Goal: Task Accomplishment & Management: Use online tool/utility

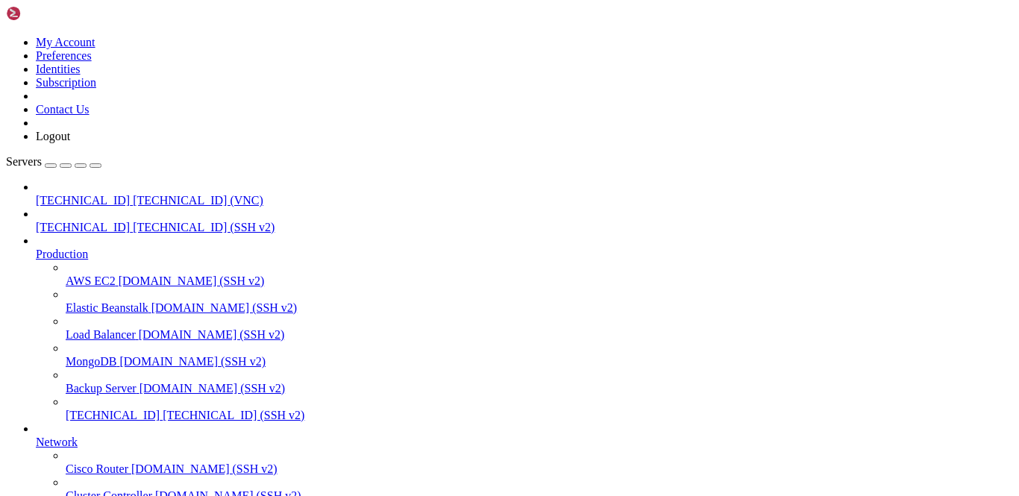
click at [36, 194] on icon at bounding box center [36, 194] width 0 height 0
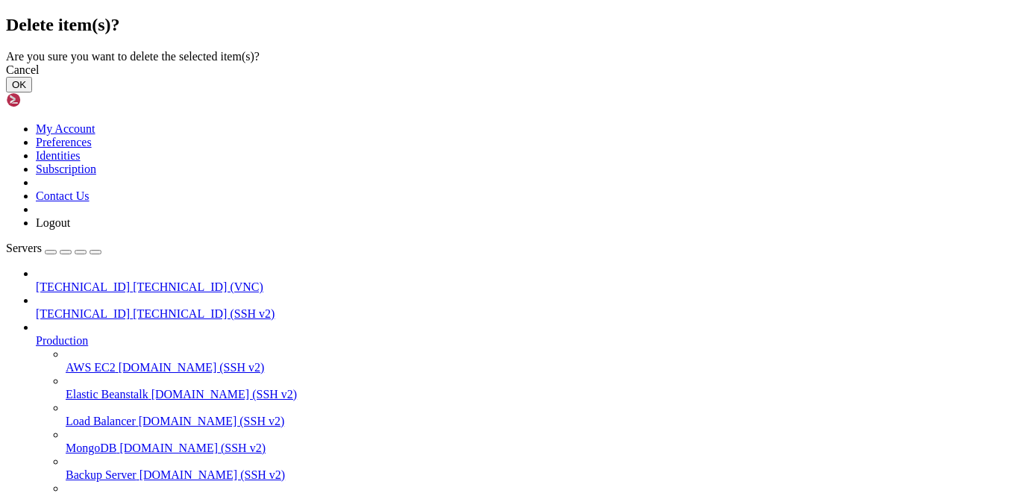
click at [32, 93] on button "OK" at bounding box center [19, 85] width 26 height 16
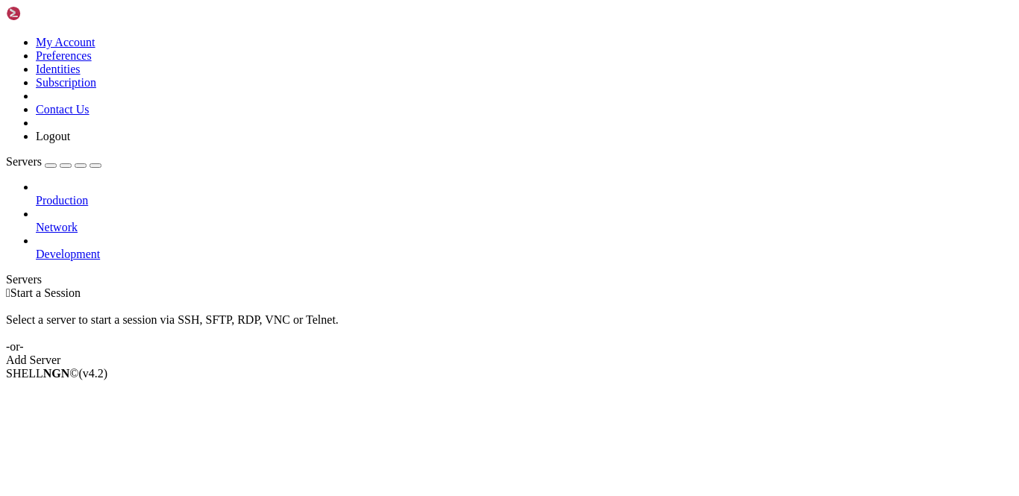
click at [51, 166] on div "button" at bounding box center [51, 166] width 0 height 0
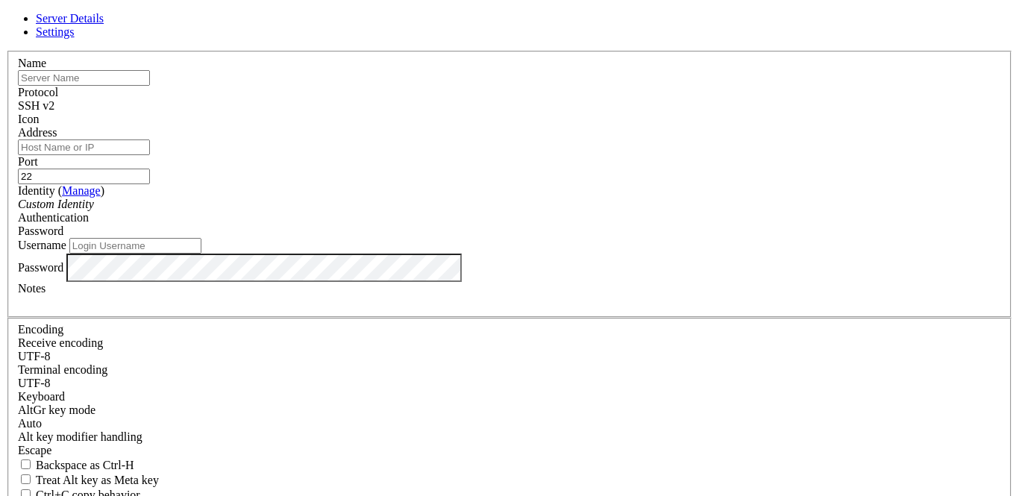
click at [150, 86] on input "text" at bounding box center [84, 78] width 132 height 16
type input "11"
click at [150, 155] on input "Address" at bounding box center [84, 148] width 132 height 16
type input "[TECHNICAL_ID]"
click at [94, 210] on icon "Custom Identity" at bounding box center [56, 204] width 76 height 13
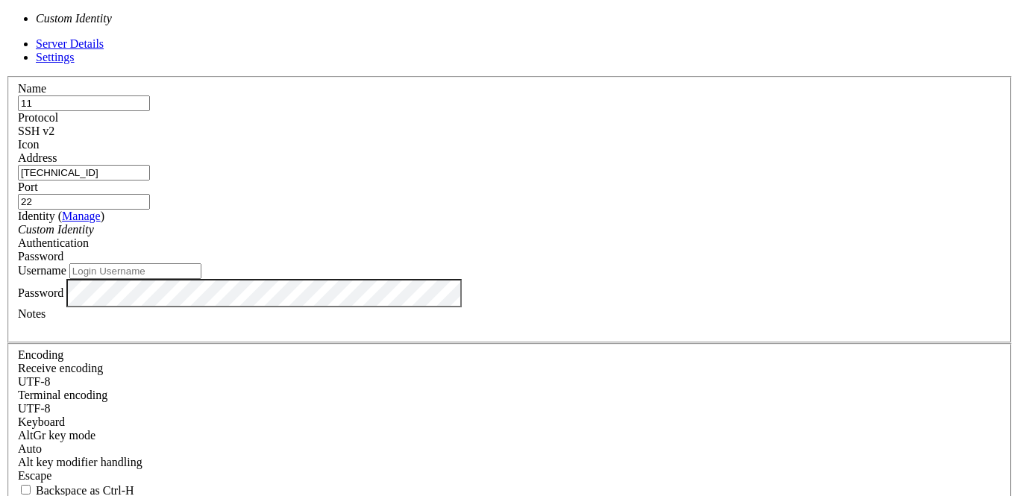
click at [354, 279] on div "Username" at bounding box center [510, 271] width 984 height 16
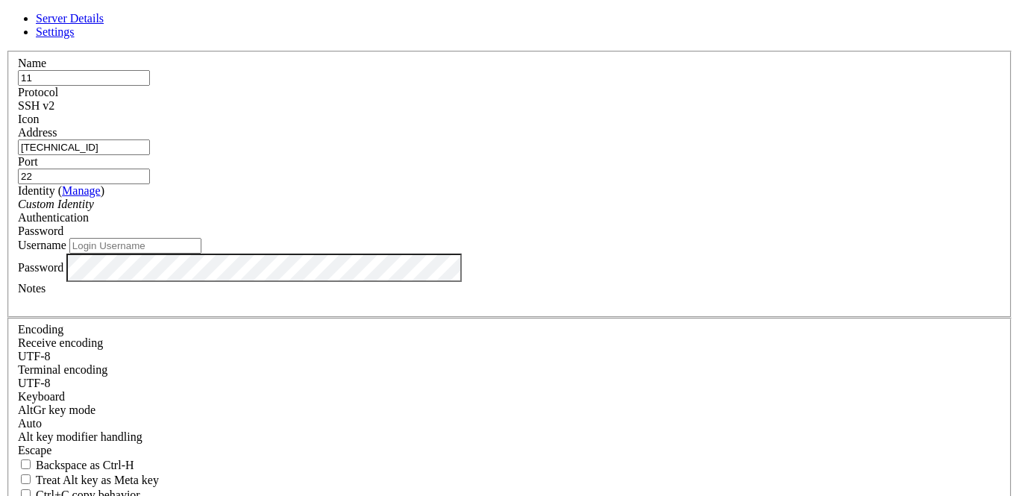
click at [202, 254] on input "Username" at bounding box center [135, 246] width 132 height 16
type input "root"
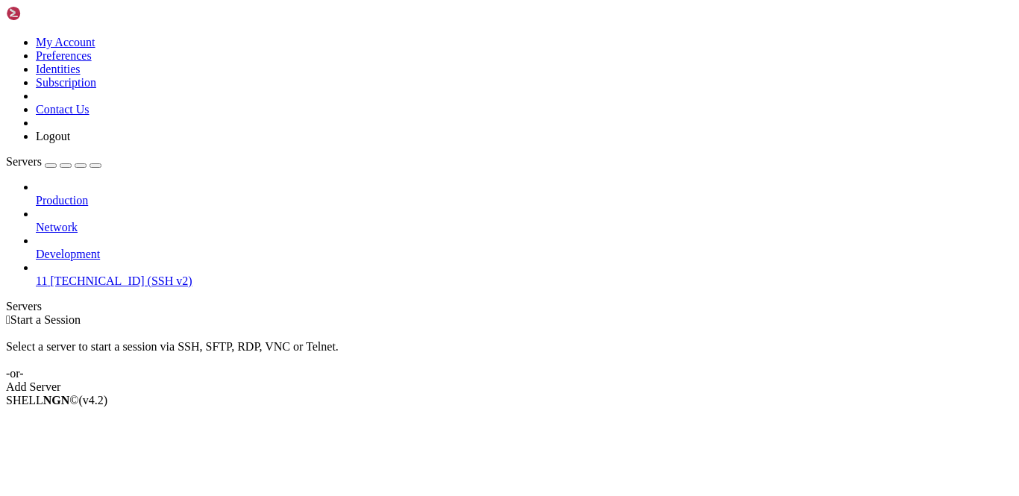
click at [113, 275] on span "[TECHNICAL_ID] (SSH v2)" at bounding box center [121, 281] width 142 height 13
click at [47, 275] on span "11" at bounding box center [41, 281] width 11 height 13
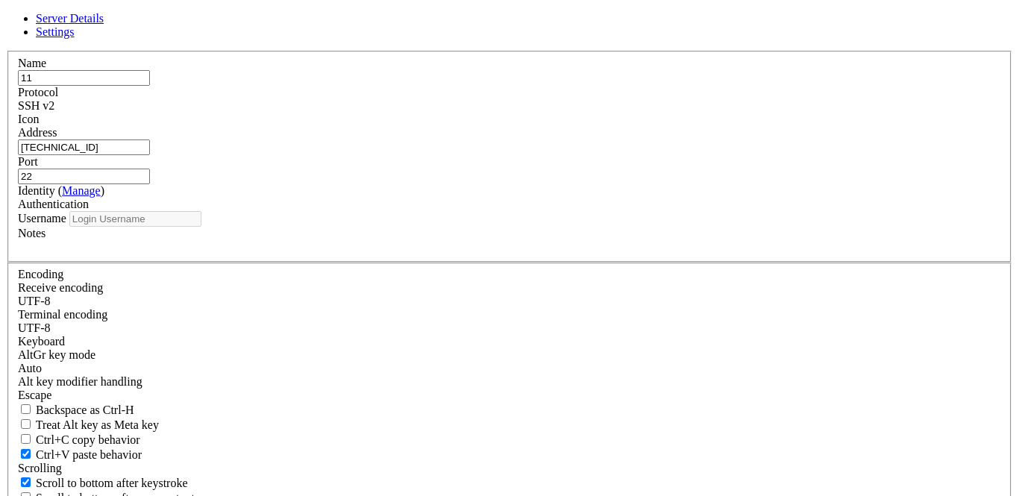
type input "root"
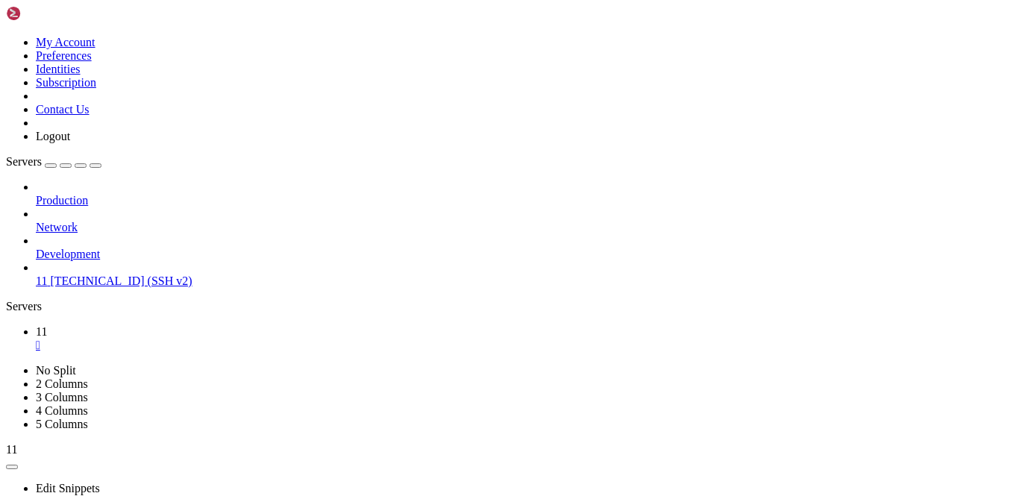
click at [36, 275] on icon at bounding box center [36, 275] width 0 height 0
click at [234, 325] on link "11 " at bounding box center [525, 338] width 978 height 27
click at [233, 339] on div "" at bounding box center [525, 345] width 978 height 13
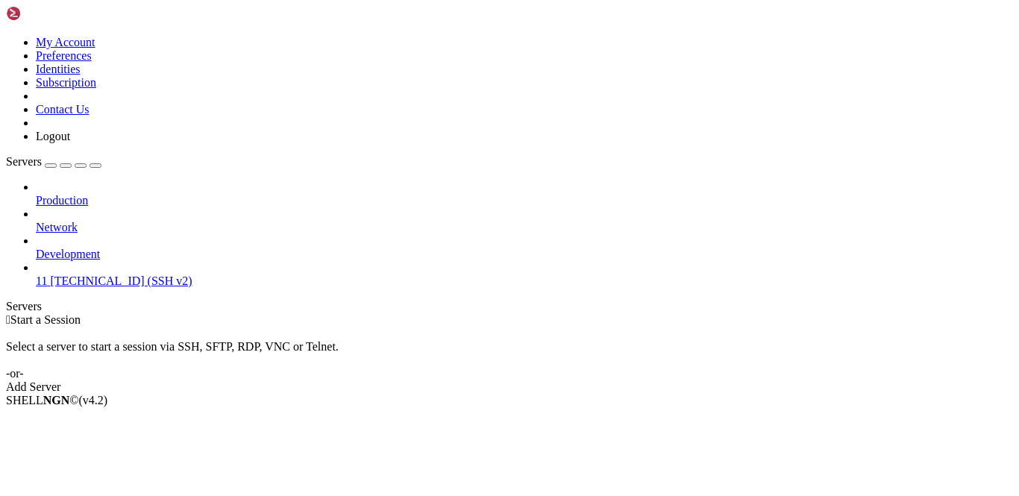
click at [81, 228] on div "Production Network Development 11 [TECHNICAL_ID] (SSH v2)" at bounding box center [510, 234] width 1008 height 107
click at [82, 275] on span "[TECHNICAL_ID] (SSH v2)" at bounding box center [121, 281] width 142 height 13
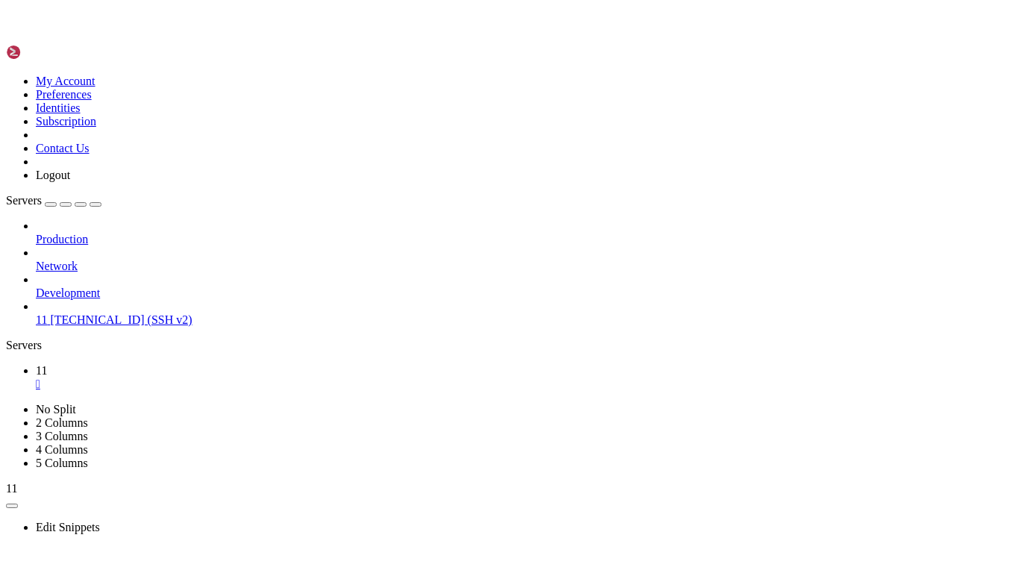
scroll to position [7, 1]
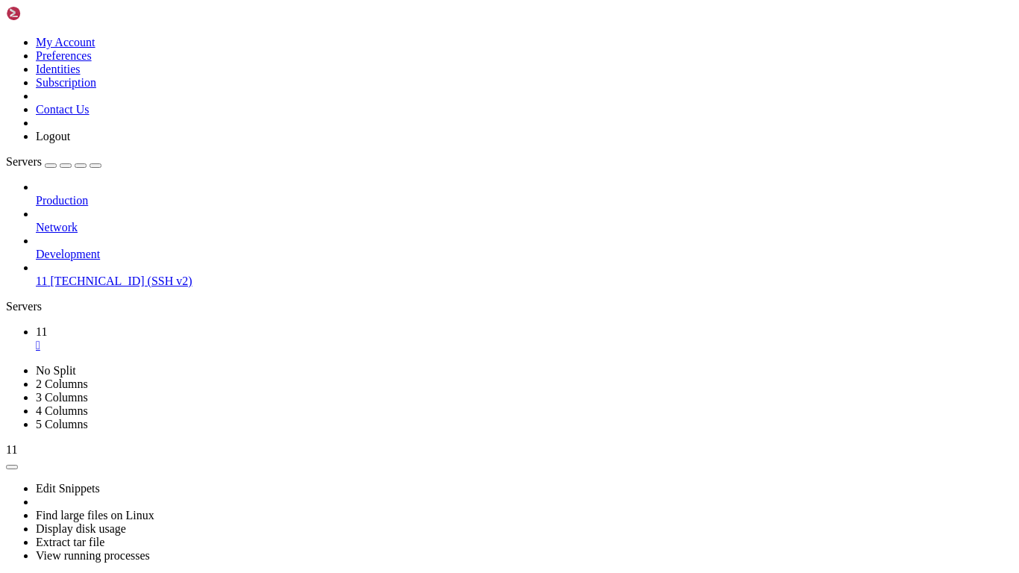
click at [262, 457] on div "Edit Snippets Find large files on Linux Display disk usage Extract tar file Vie…" at bounding box center [510, 524] width 1008 height 134
click at [37, 496] on button "" at bounding box center [29, 583] width 16 height 16
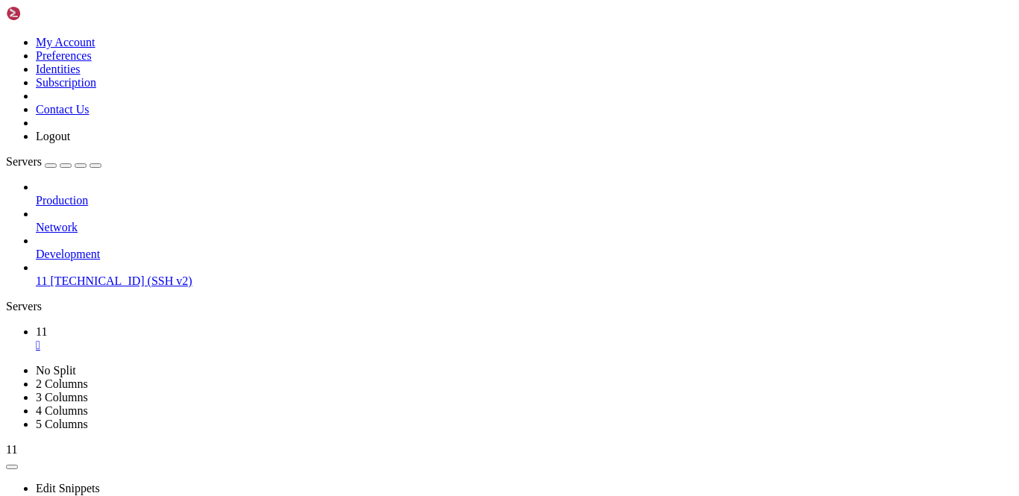
scroll to position [188, 0]
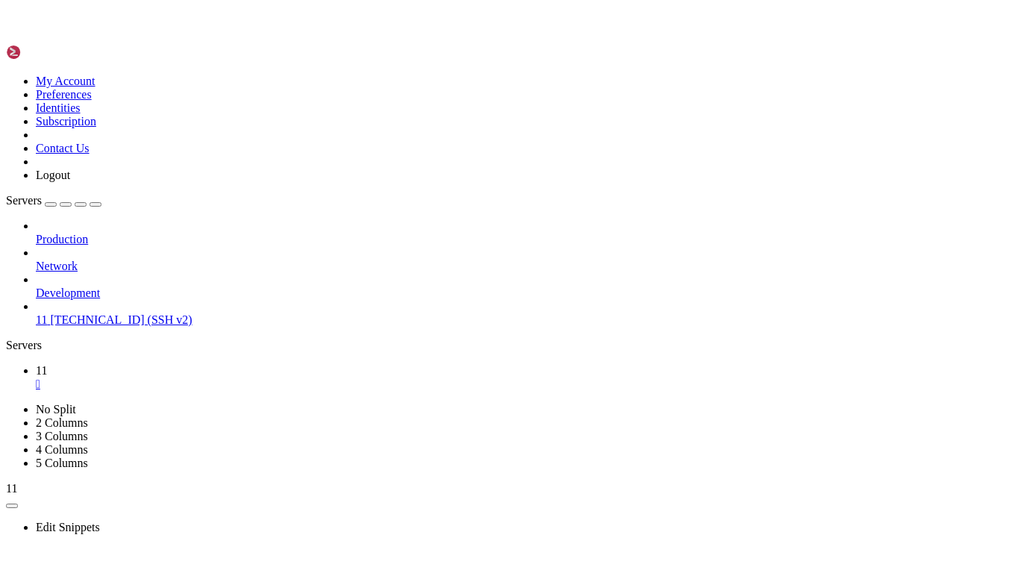
scroll to position [1531, 0]
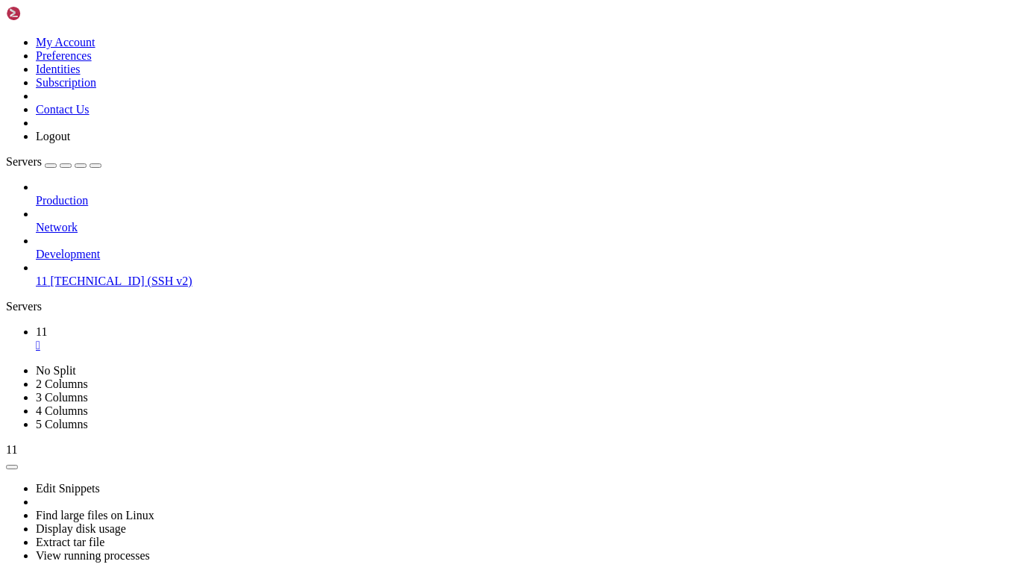
click at [31, 496] on div "" at bounding box center [29, 582] width 4 height 11
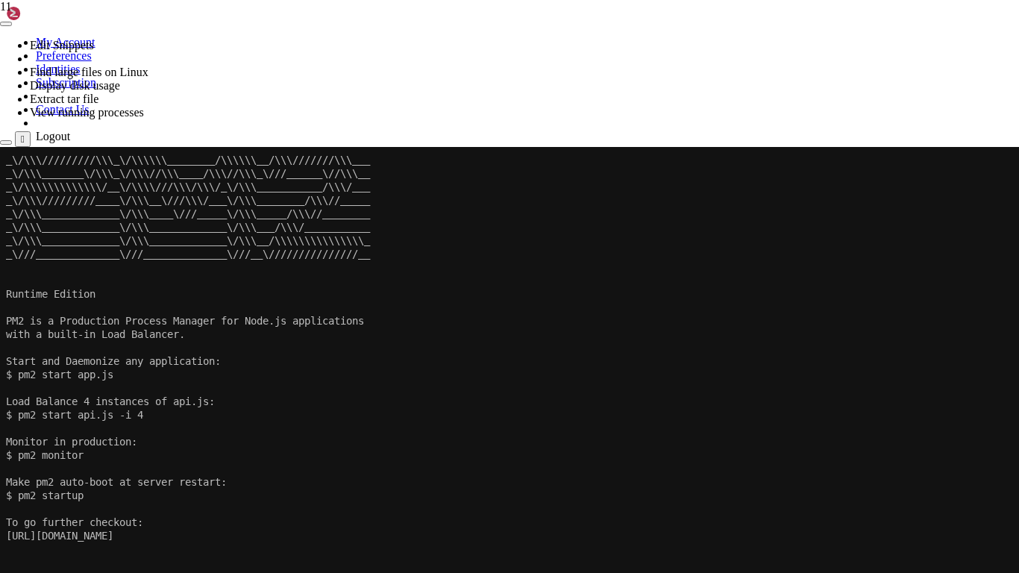
click at [312, 393] on x-row at bounding box center [510, 387] width 1008 height 13
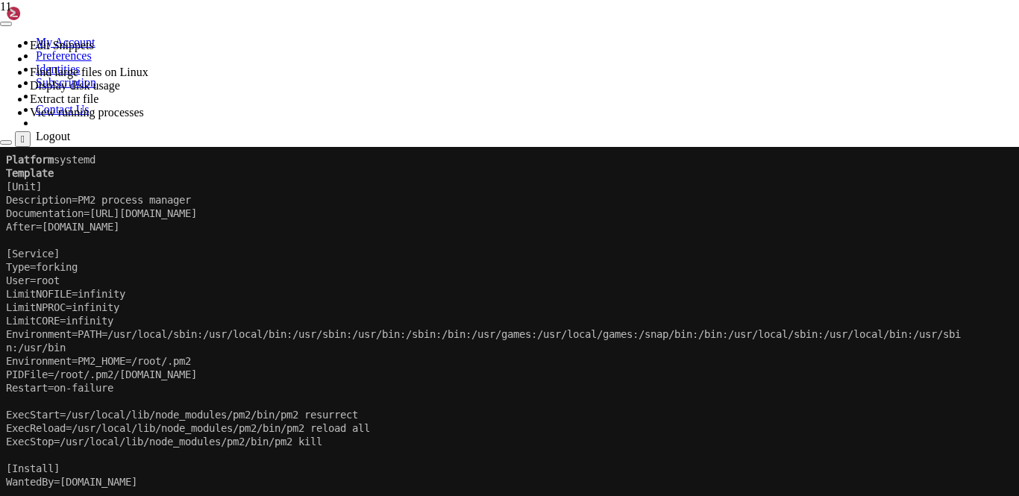
scroll to position [914, 0]
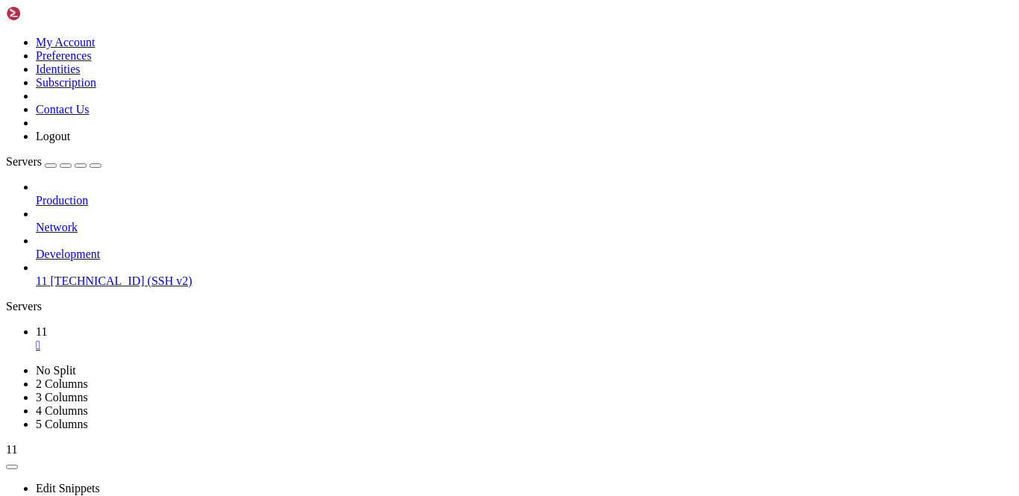
scroll to position [1128, 0]
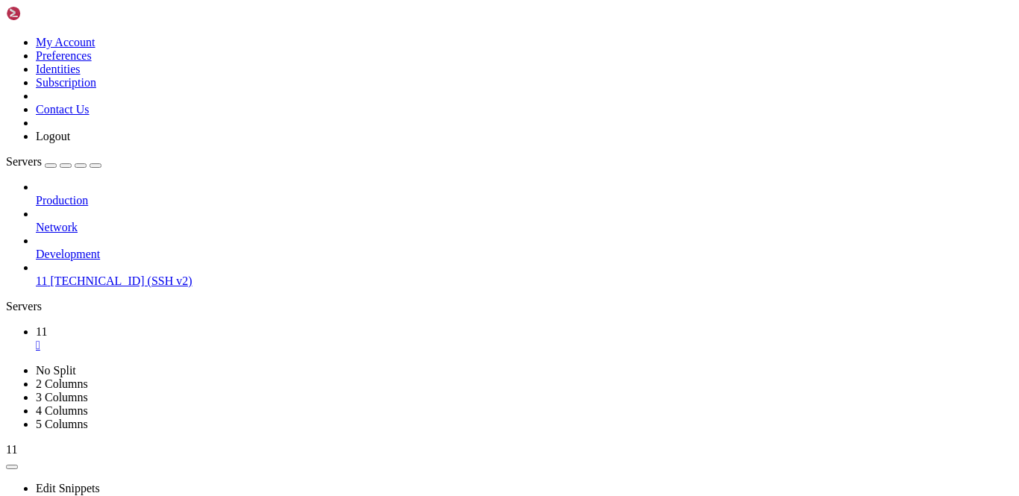
drag, startPoint x: 249, startPoint y: 875, endPoint x: 113, endPoint y: 871, distance: 135.9
